Goal: Task Accomplishment & Management: Manage account settings

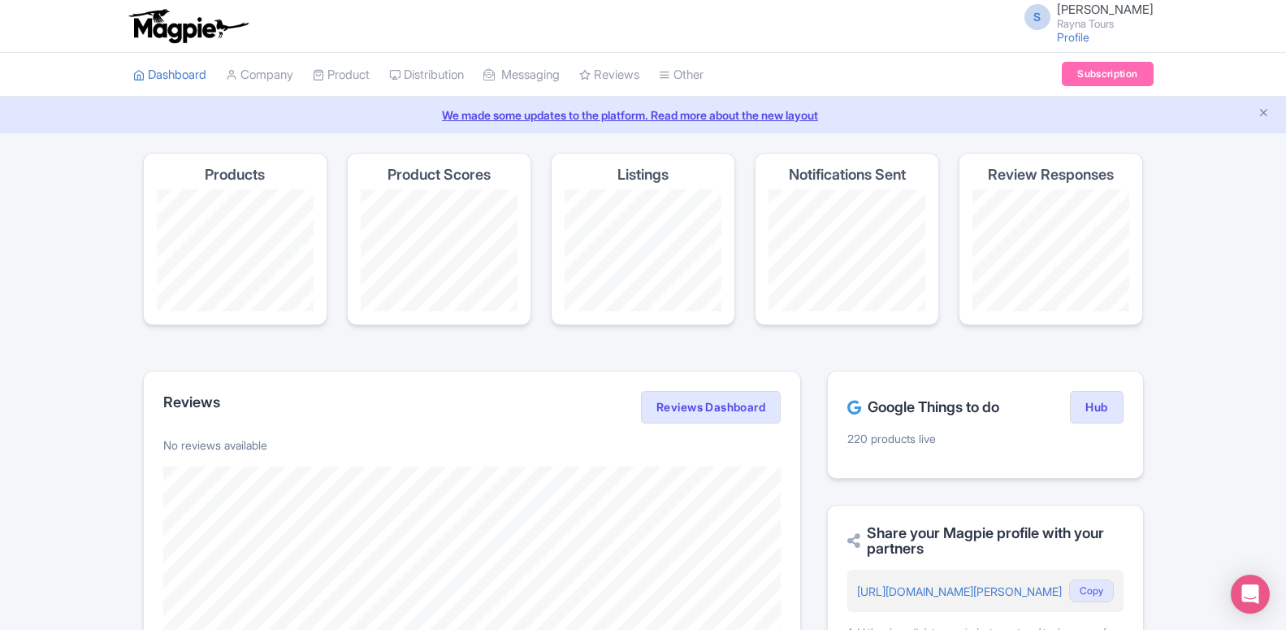
click at [0, 0] on link "My Products" at bounding box center [0, 0] width 0 height 0
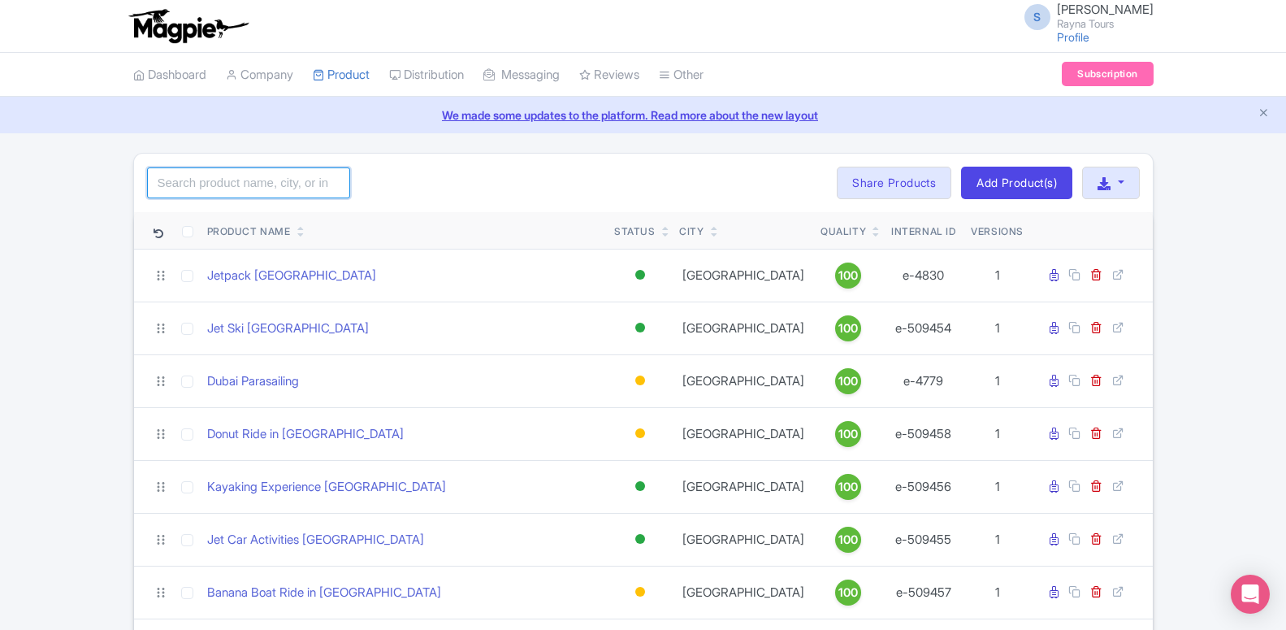
click at [296, 184] on input "search" at bounding box center [248, 182] width 203 height 31
type input "dubai"
click button "Search" at bounding box center [0, 0] width 0 height 0
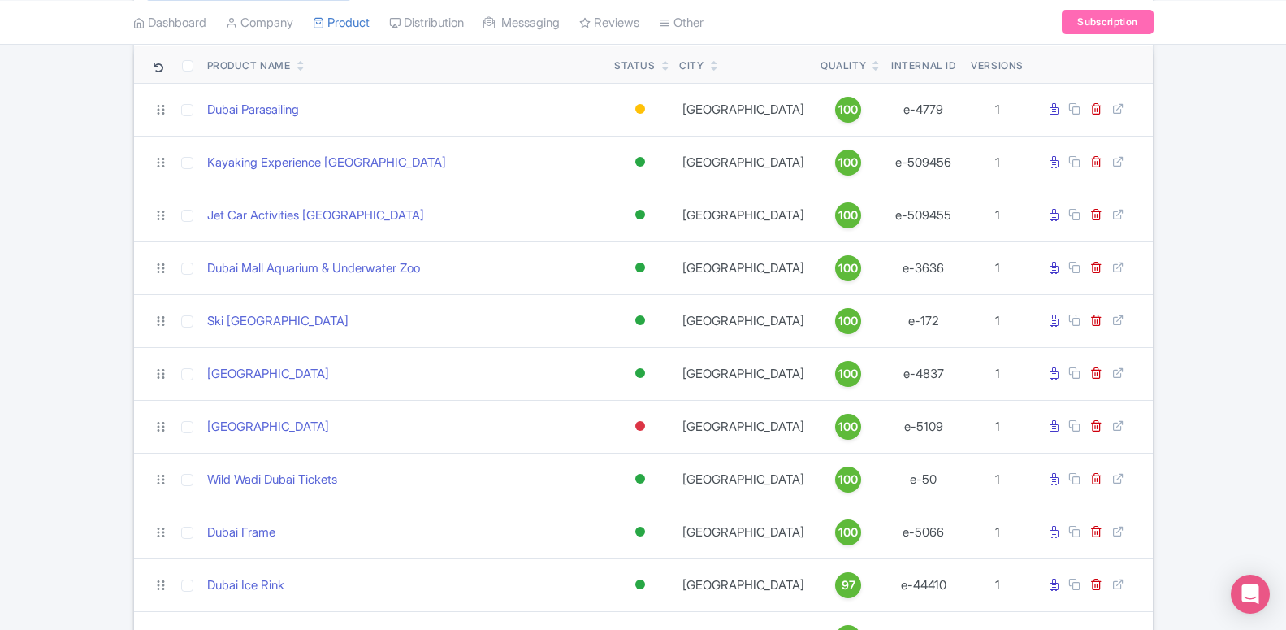
scroll to position [249, 0]
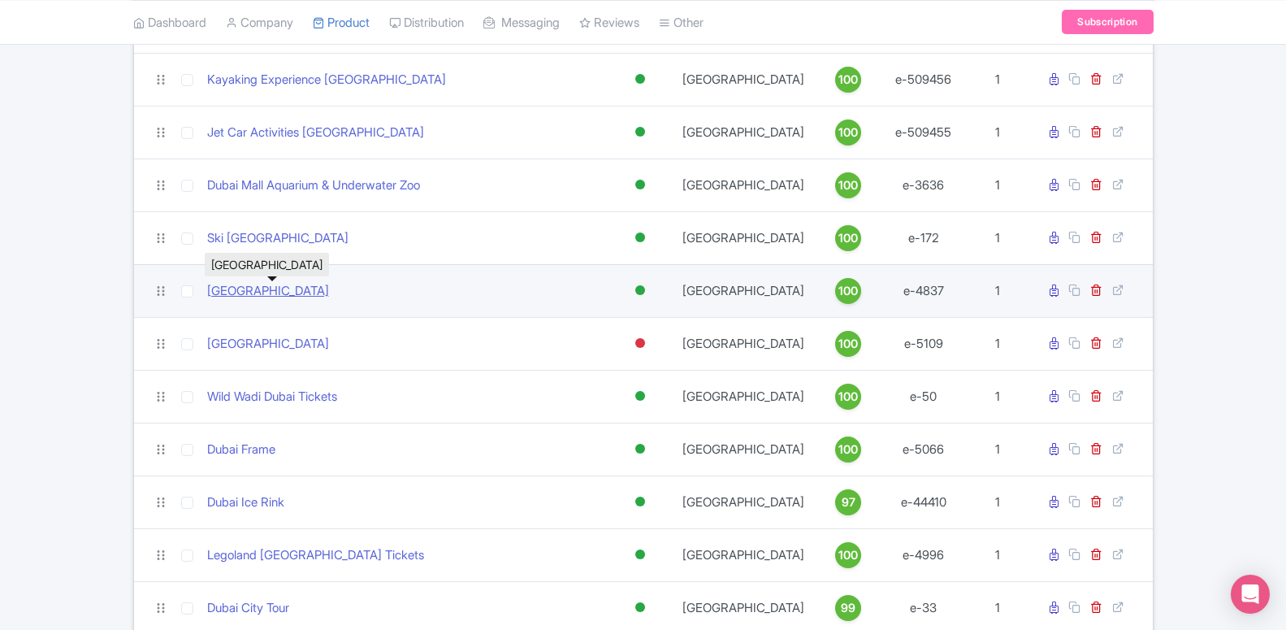
click at [327, 297] on link "[GEOGRAPHIC_DATA]" at bounding box center [268, 291] width 122 height 19
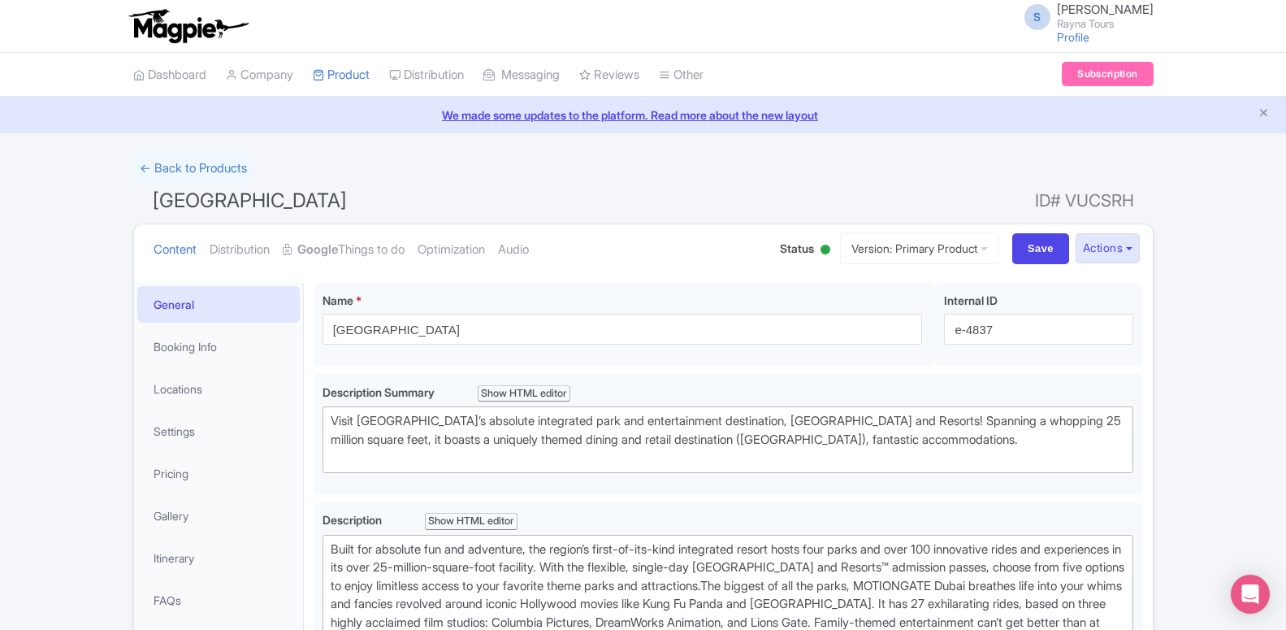
scroll to position [83, 0]
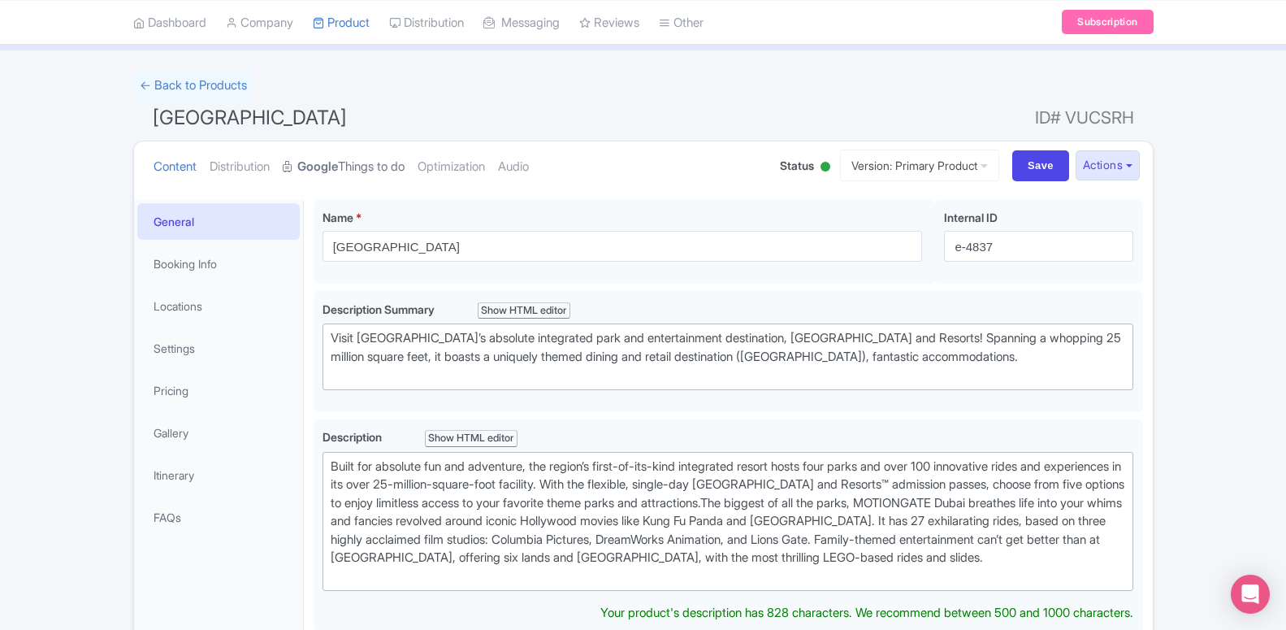
click at [309, 172] on strong "Google" at bounding box center [317, 167] width 41 height 19
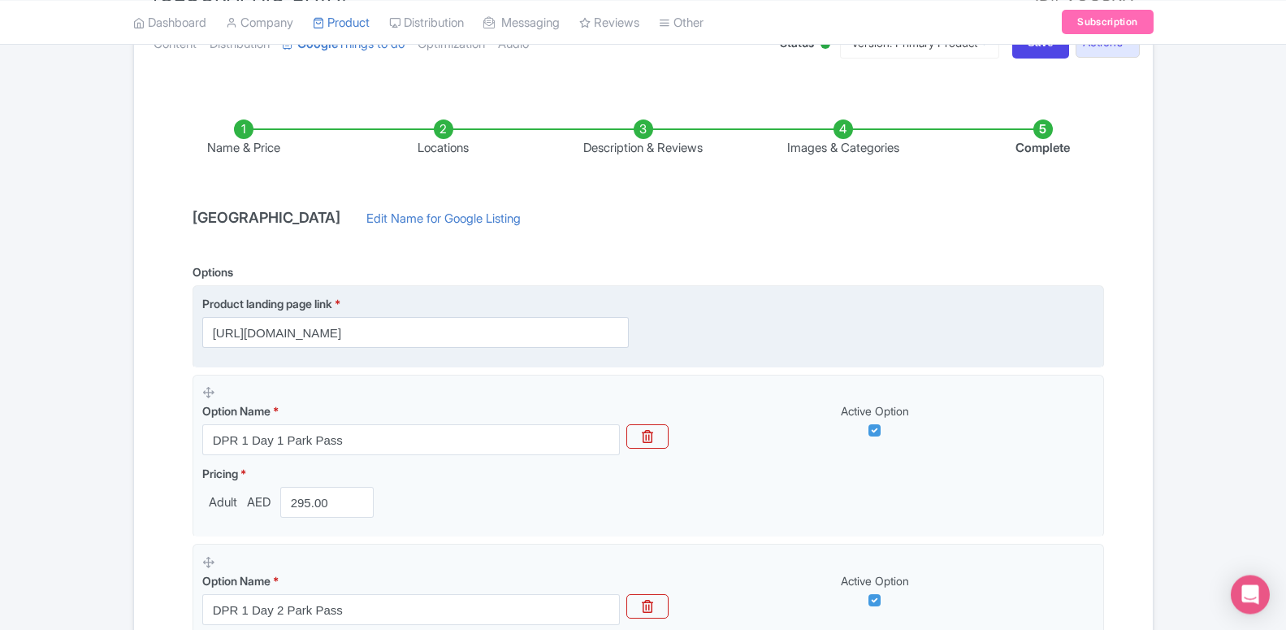
scroll to position [249, 0]
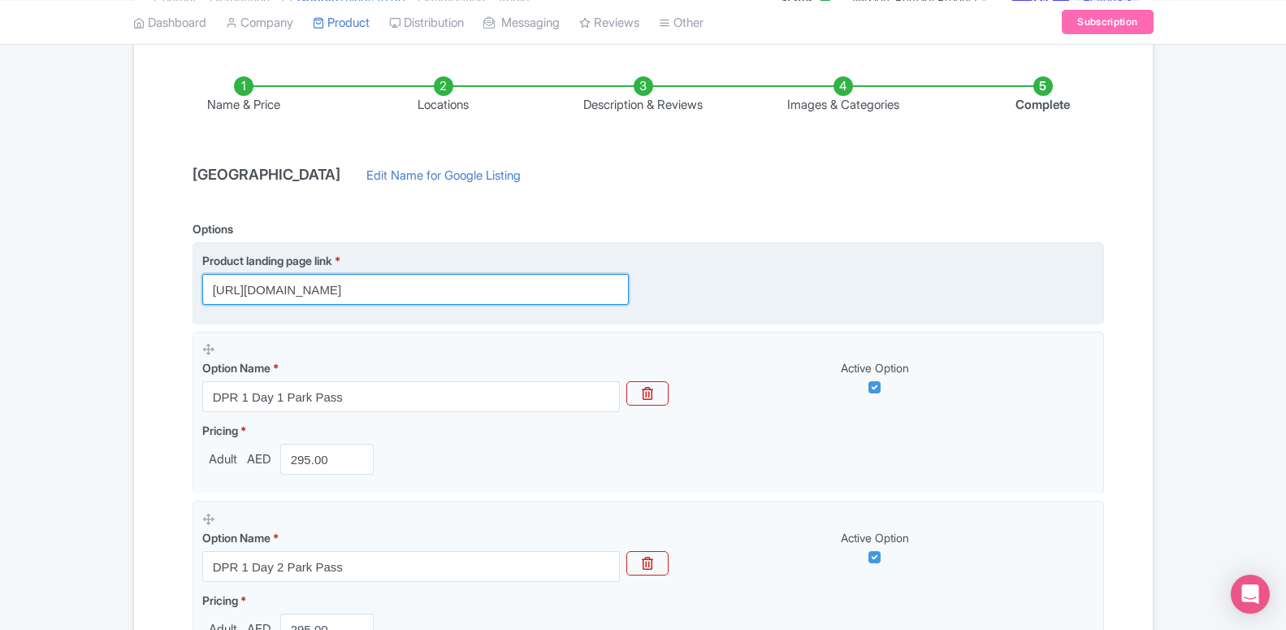
click at [290, 290] on input "https://dubai.raynatours.com/Best-Dpr-Deals" at bounding box center [415, 289] width 427 height 31
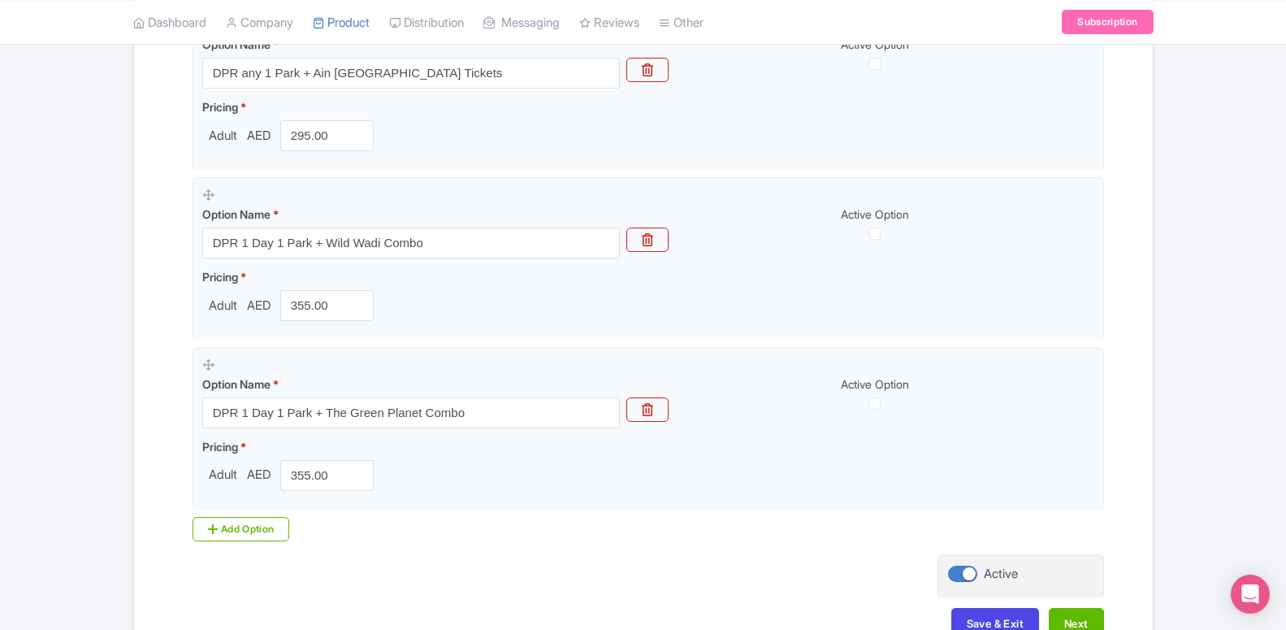
scroll to position [1017, 0]
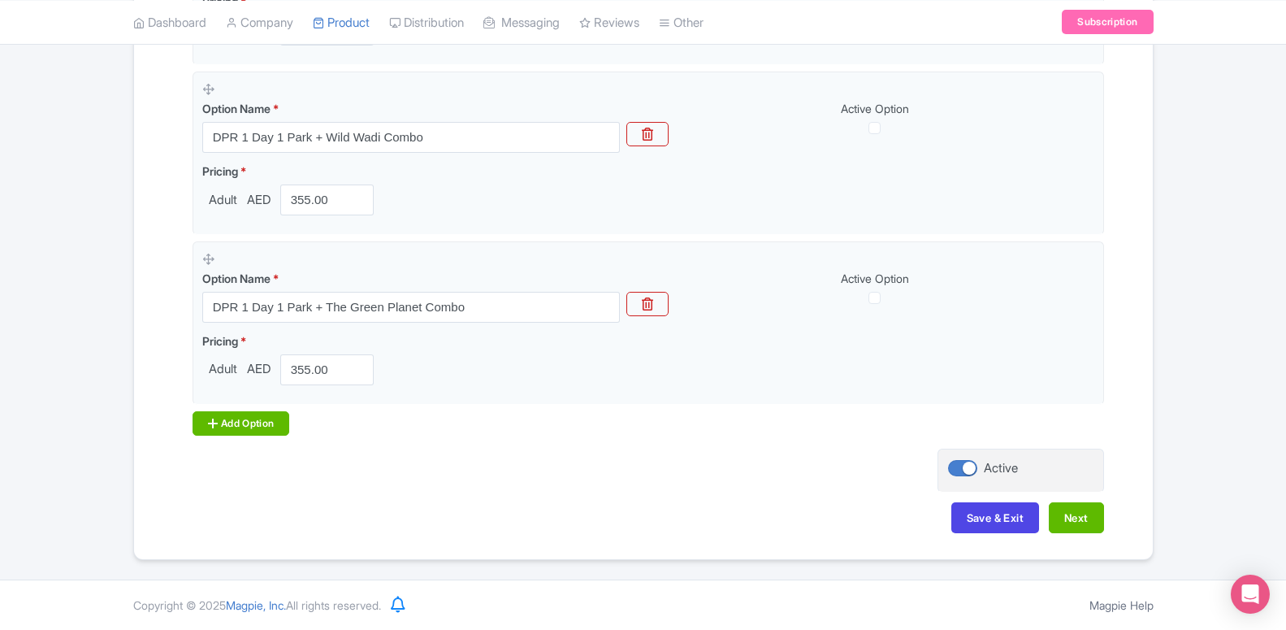
click at [273, 423] on div "Add Option" at bounding box center [242, 423] width 98 height 24
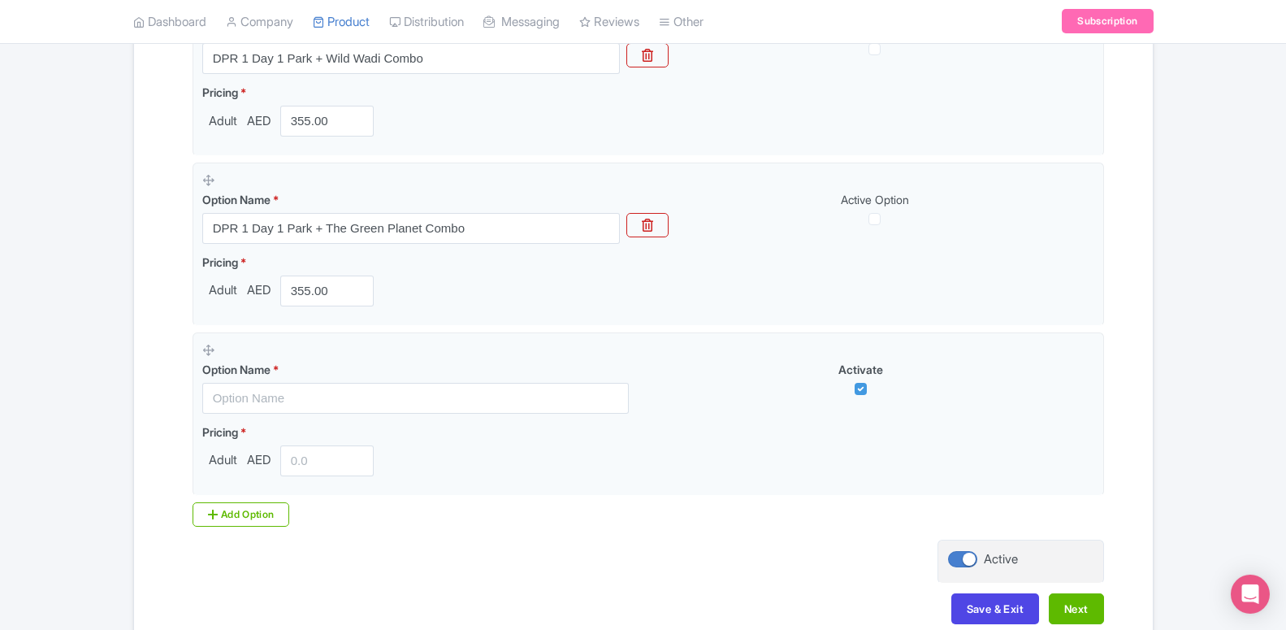
scroll to position [1183, 0]
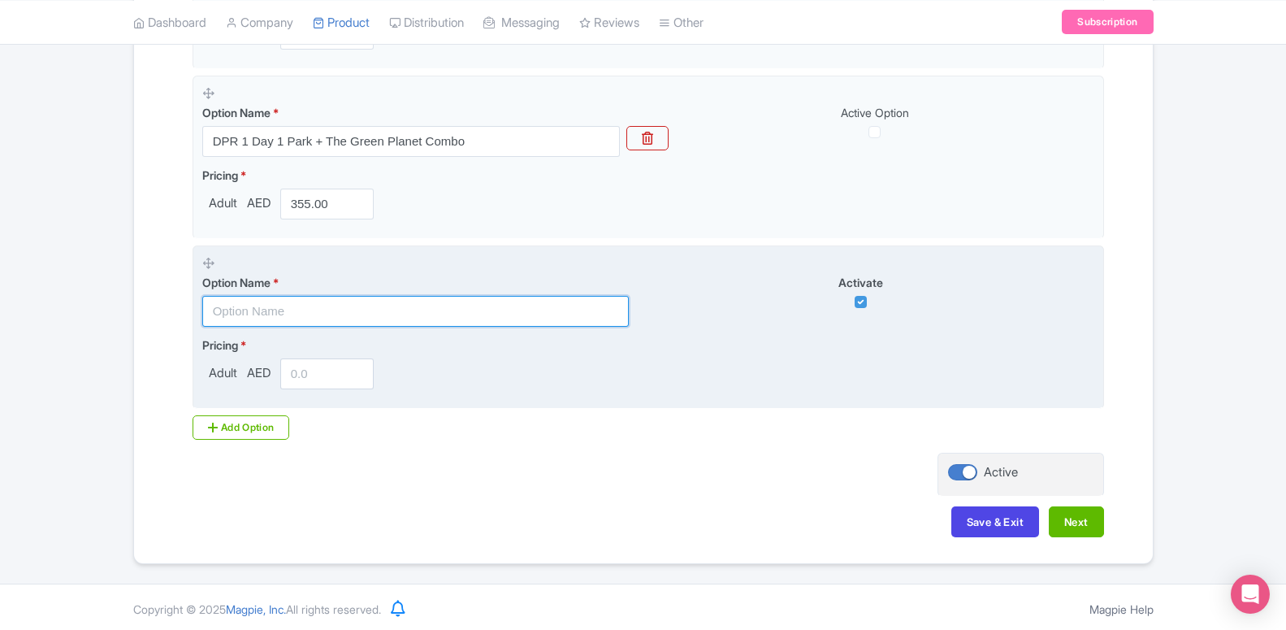
click at [279, 310] on input "text" at bounding box center [415, 311] width 427 height 31
paste input "DPR 1 Day 1 Park + Standard Trio Package"
type input "DPR 1 Day 1 Park + Standard Trio Package"
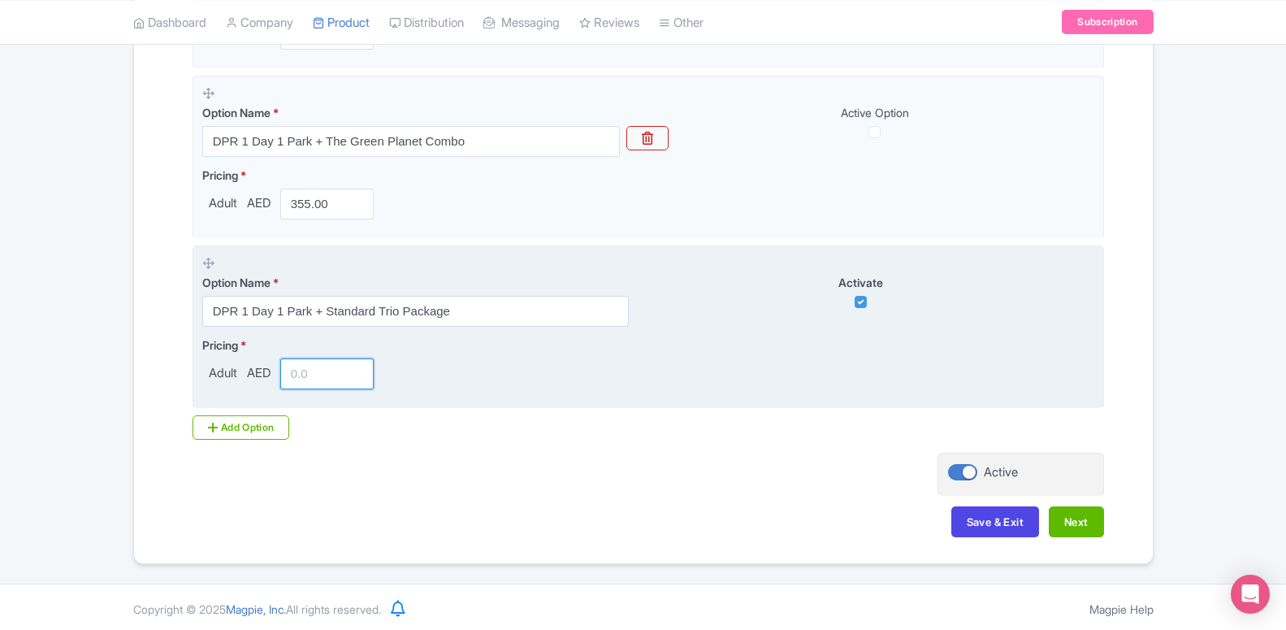
click at [299, 370] on input "number" at bounding box center [327, 373] width 94 height 31
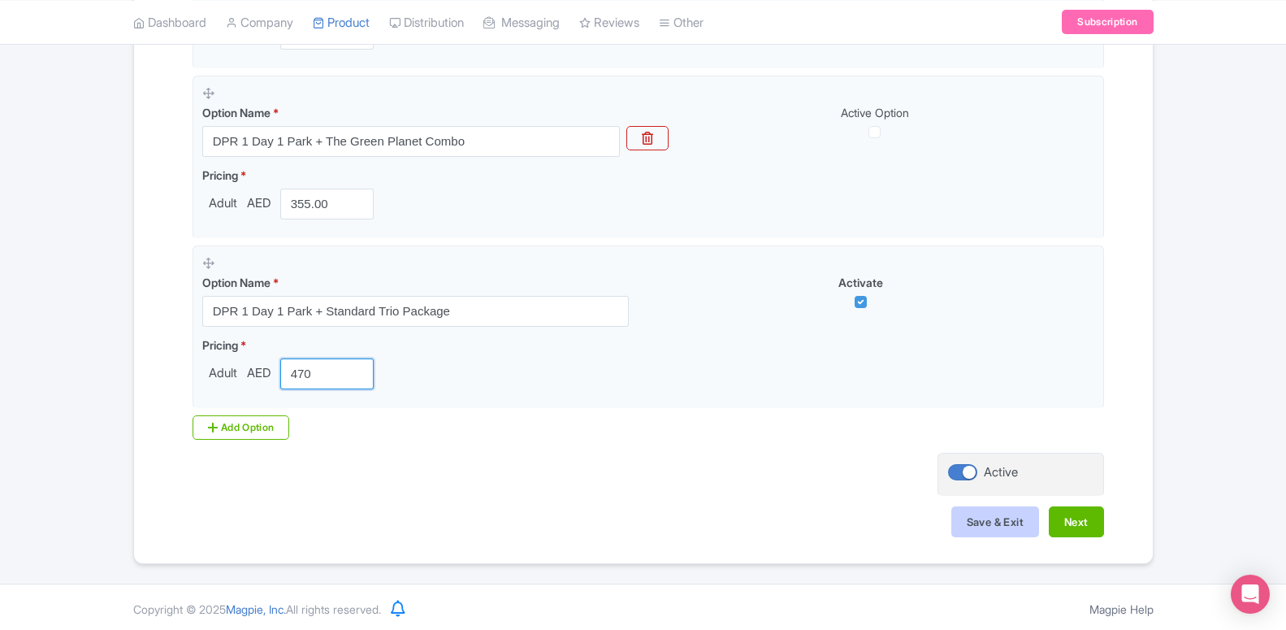
type input "470"
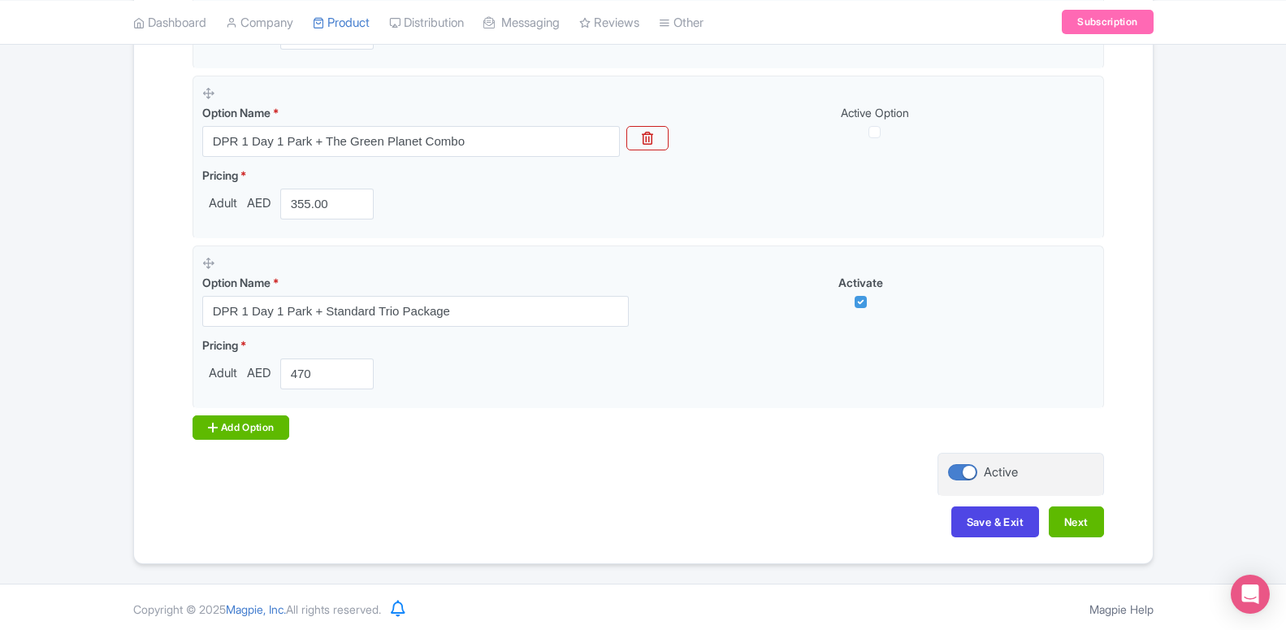
click at [245, 423] on div "Add Option" at bounding box center [242, 427] width 98 height 24
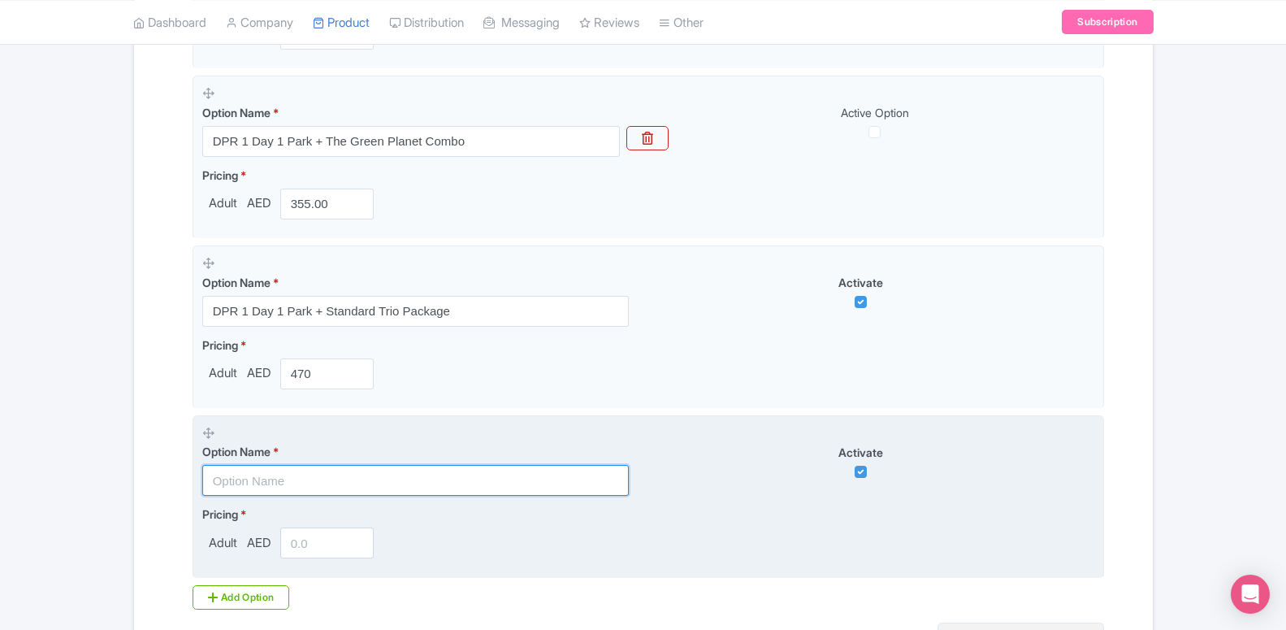
click at [289, 474] on input "text" at bounding box center [415, 480] width 427 height 31
paste input "DPR 1 Day 1 Park + Premium Trio Package"
type input "DPR 1 Day 1 Park + Premium Trio Package"
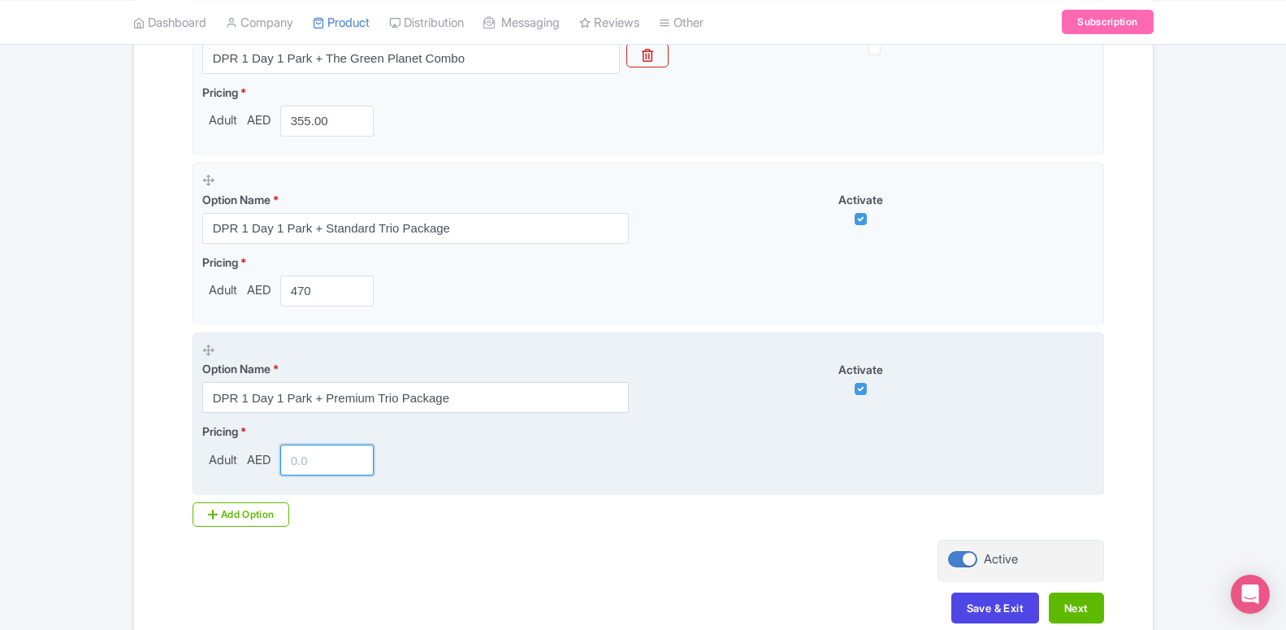
click at [306, 464] on input "number" at bounding box center [327, 459] width 94 height 31
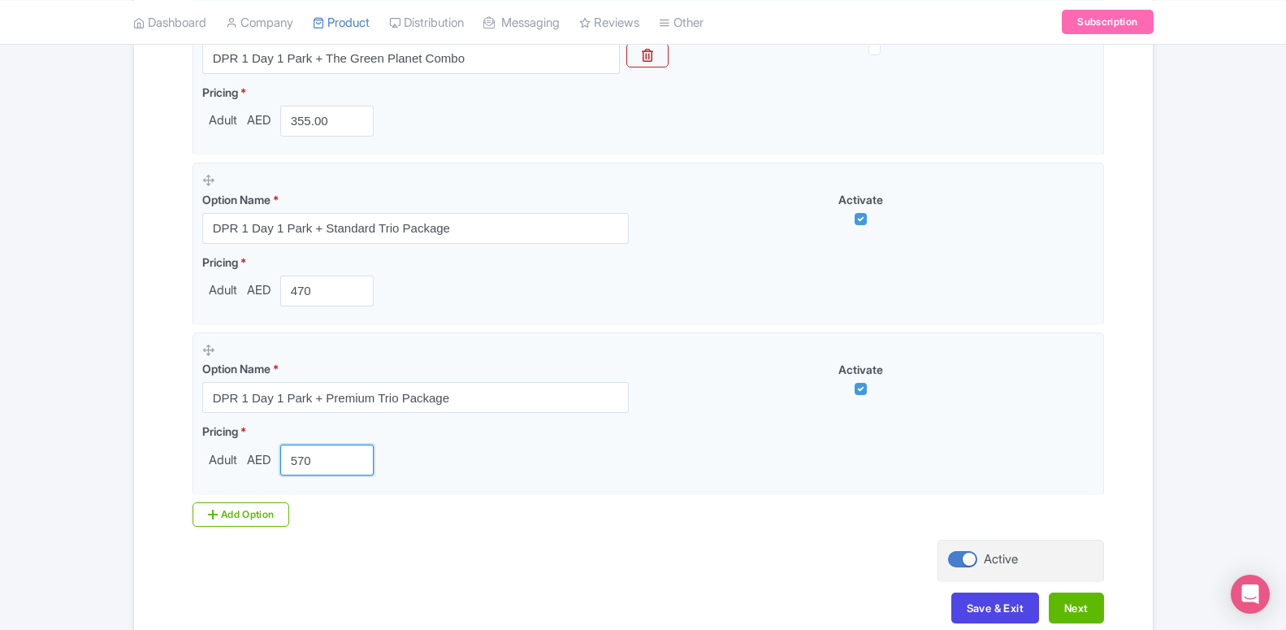
type input "570"
click at [242, 514] on div "Add Option" at bounding box center [242, 514] width 98 height 24
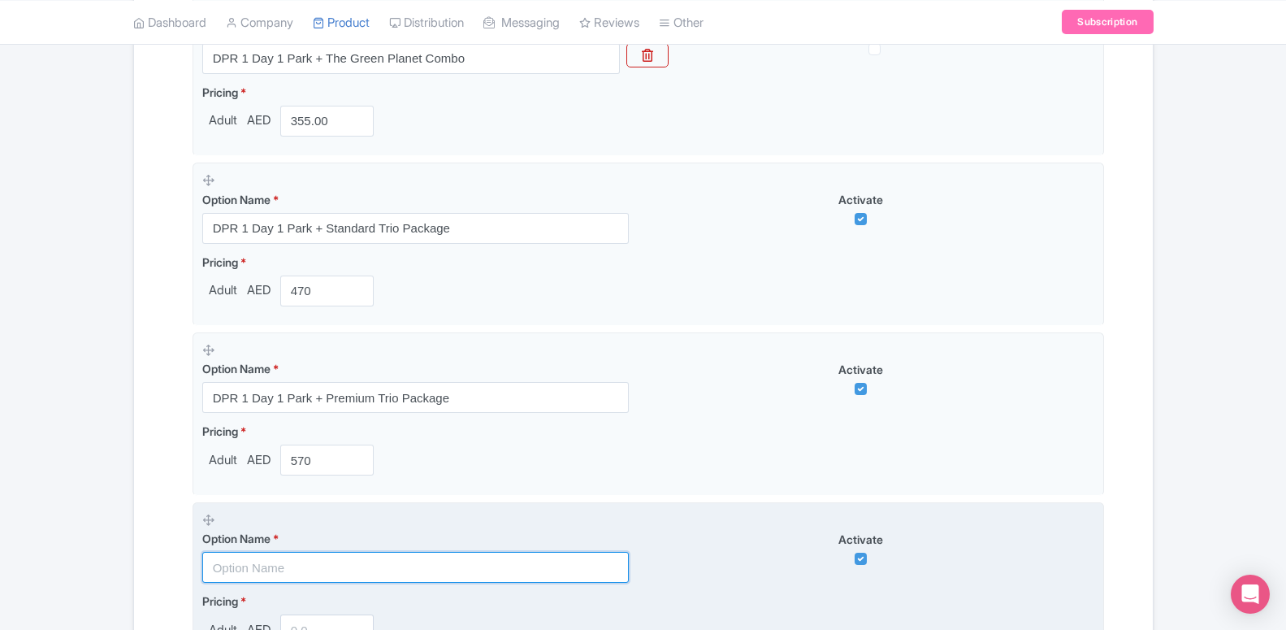
click at [324, 561] on input "text" at bounding box center [415, 567] width 427 height 31
paste input "Book DPR 1 Day 1 Park & Get Burj Khalifa Tickets for only AED 55"
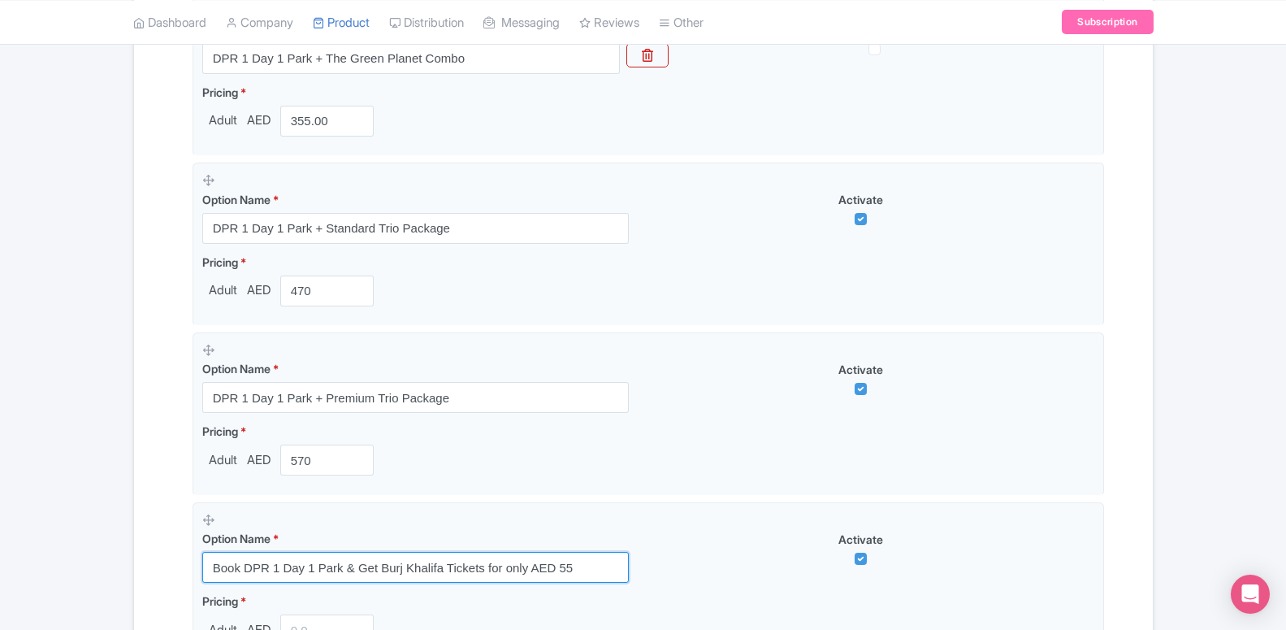
type input "Book DPR 1 Day 1 Park & Get Burj Khalifa Tickets for only AED 55"
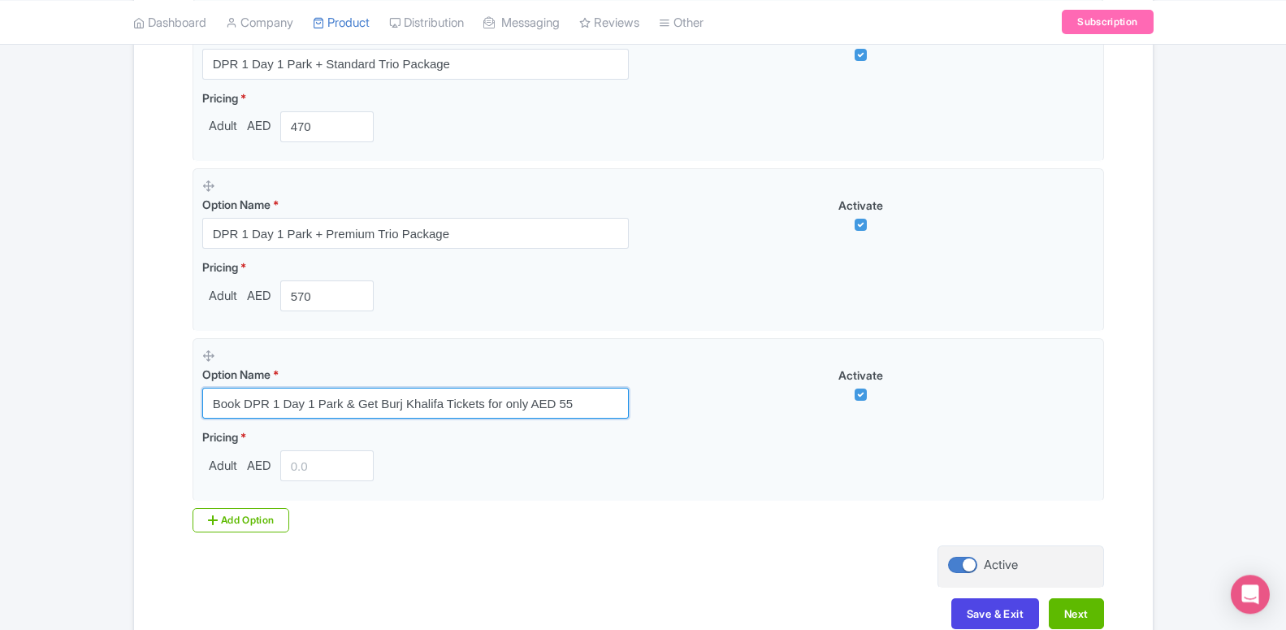
scroll to position [1432, 0]
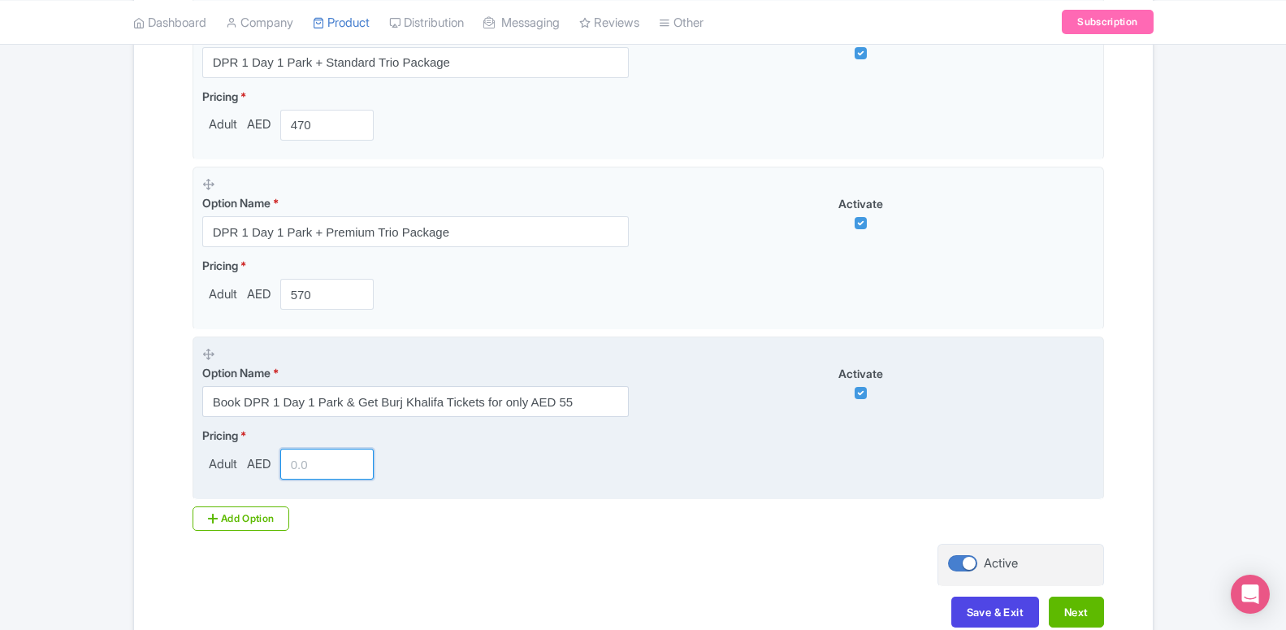
click at [309, 474] on input "number" at bounding box center [327, 464] width 94 height 31
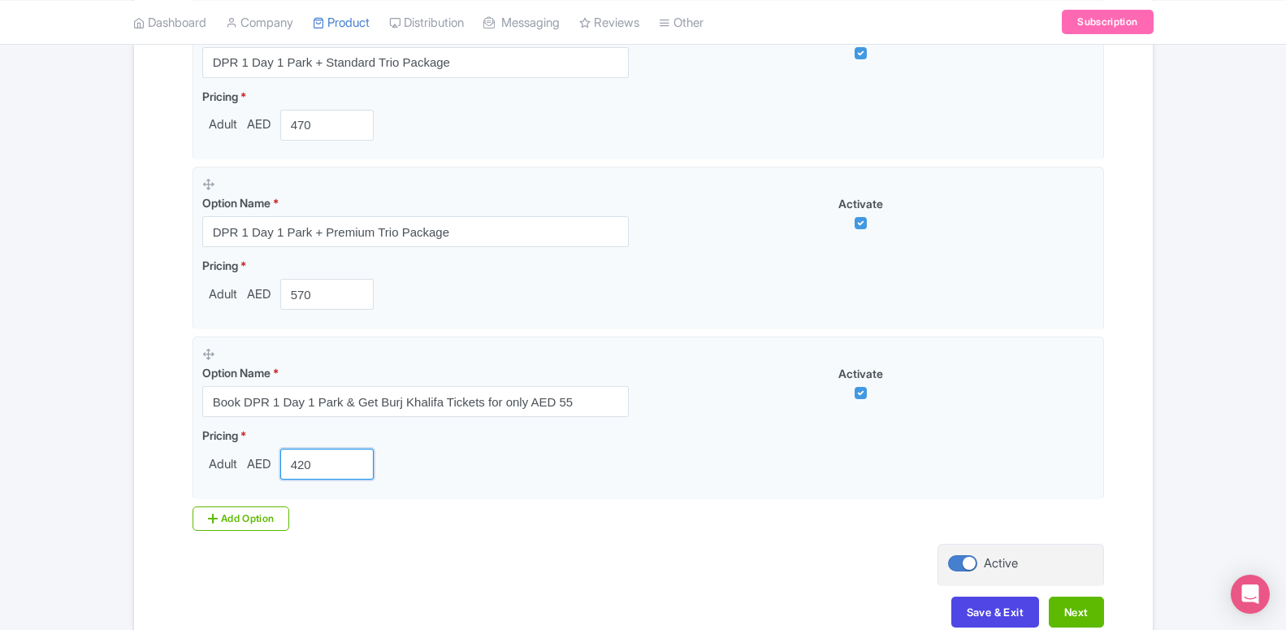
type input "420"
click at [261, 524] on div "Add Option" at bounding box center [242, 518] width 98 height 24
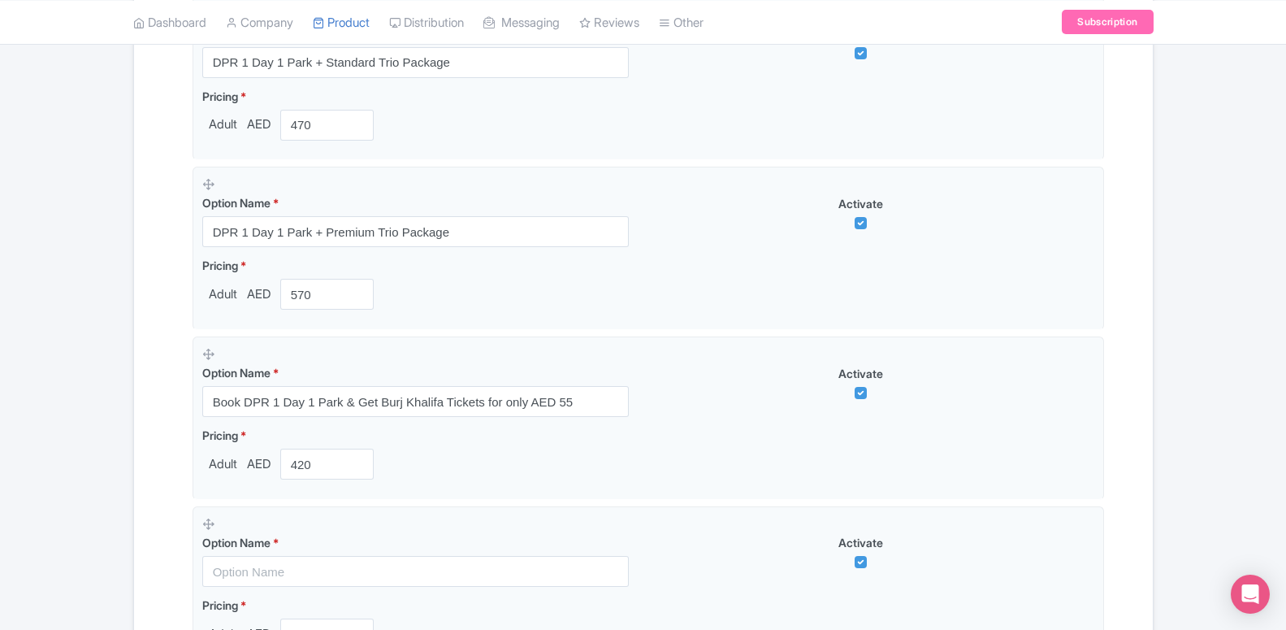
scroll to position [1515, 0]
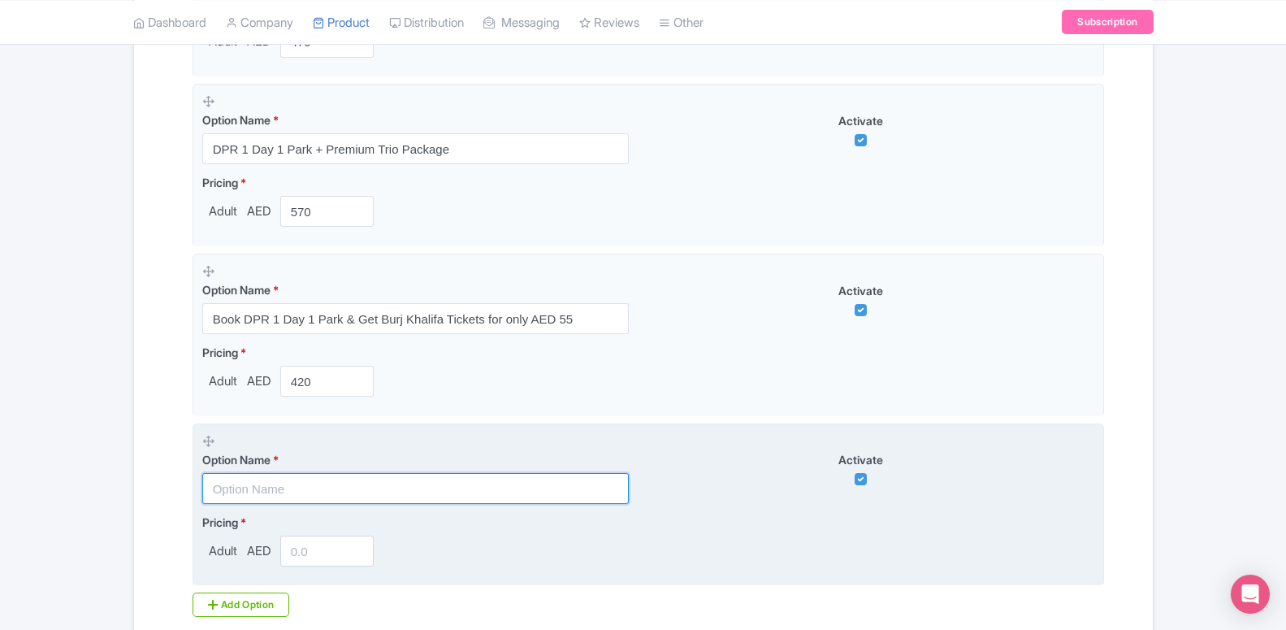
click at [350, 500] on input "text" at bounding box center [415, 488] width 427 height 31
paste input "Book DPR 1 Day 1 Park & Get Crocodile Park for only AED 5"
type input "Book DPR 1 Day 1 Park & Get Crocodile Park for only AED 5"
